Goal: Transaction & Acquisition: Donate

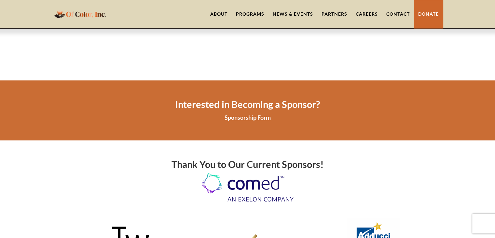
scroll to position [1213, 0]
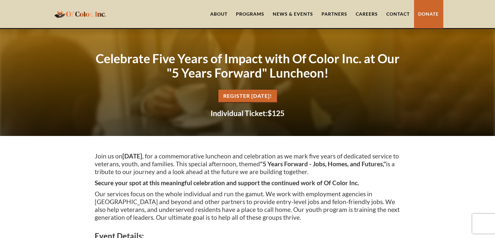
click at [246, 16] on div "Programs" at bounding box center [250, 14] width 28 height 7
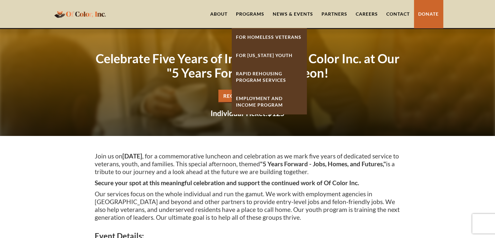
click at [285, 12] on link "News & Events" at bounding box center [292, 14] width 49 height 28
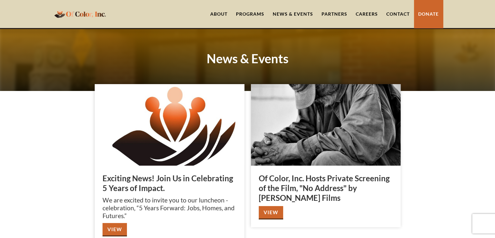
click at [333, 12] on link "Partners" at bounding box center [334, 14] width 34 height 28
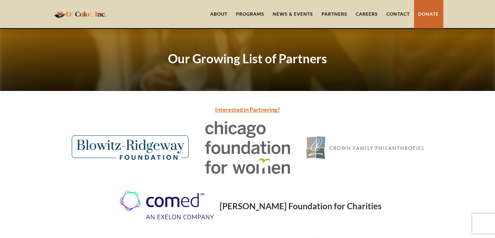
click at [366, 13] on link "Careers" at bounding box center [366, 14] width 31 height 28
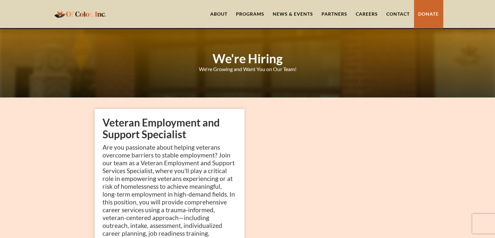
click at [328, 13] on link "Partners" at bounding box center [334, 14] width 34 height 28
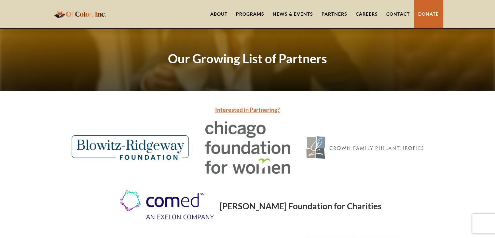
click at [363, 15] on link "Careers" at bounding box center [366, 14] width 31 height 28
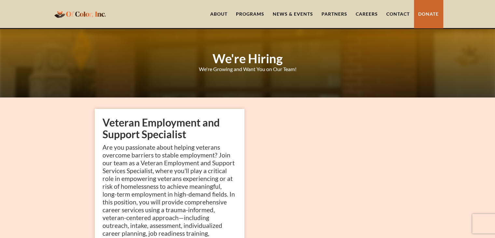
click at [398, 14] on link "Contact" at bounding box center [398, 14] width 32 height 28
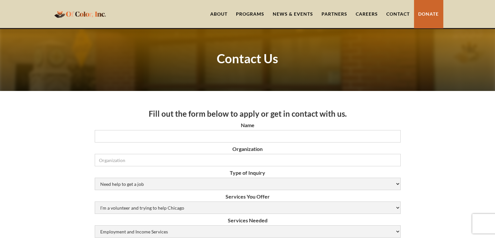
click at [425, 16] on link "Donate" at bounding box center [428, 14] width 29 height 28
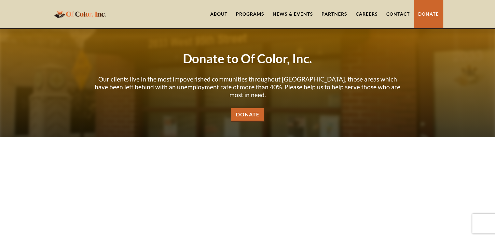
click at [495, 43] on html "About Programs For Homeless Veterans For Illinois Youth Rapid ReHousing Program…" at bounding box center [247, 119] width 495 height 238
drag, startPoint x: 250, startPoint y: 105, endPoint x: 245, endPoint y: 105, distance: 5.5
click at [245, 108] on link "Donate" at bounding box center [247, 114] width 33 height 13
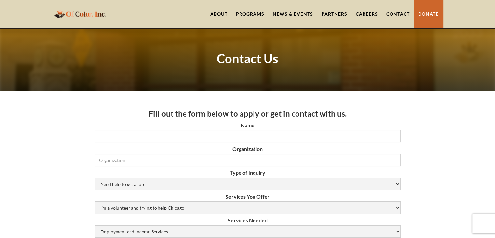
click at [479, 46] on div at bounding box center [247, 60] width 495 height 62
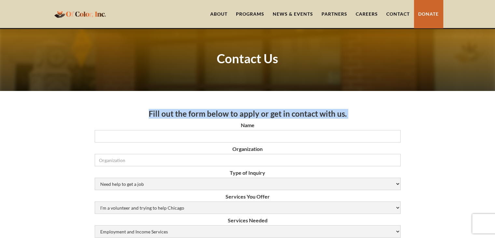
drag, startPoint x: 479, startPoint y: 46, endPoint x: 479, endPoint y: 95, distance: 48.5
click at [419, 18] on link "Donate" at bounding box center [428, 14] width 29 height 28
click at [429, 15] on link "Donate" at bounding box center [428, 14] width 29 height 28
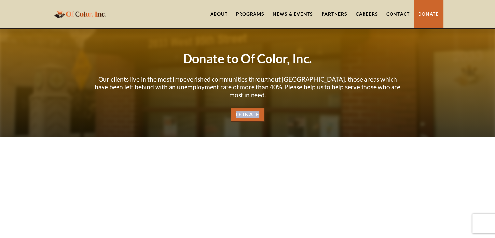
drag, startPoint x: 267, startPoint y: 108, endPoint x: 230, endPoint y: 106, distance: 36.5
click at [230, 106] on div "Donate to Of Color, Inc. Our clients live in the most impoverished communities …" at bounding box center [248, 83] width 306 height 77
click at [316, 89] on p "Our clients live in the most impoverished communities throughout [GEOGRAPHIC_DA…" at bounding box center [248, 86] width 306 height 23
click at [261, 112] on link "Donate" at bounding box center [247, 114] width 33 height 13
click at [429, 15] on link "Donate" at bounding box center [428, 14] width 29 height 28
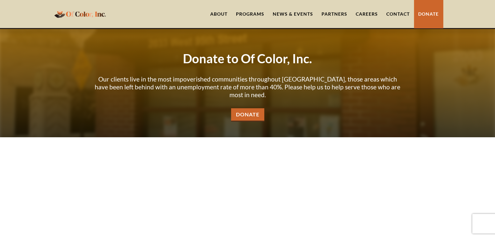
click at [429, 15] on link "Donate" at bounding box center [428, 14] width 29 height 28
